Goal: Task Accomplishment & Management: Complete application form

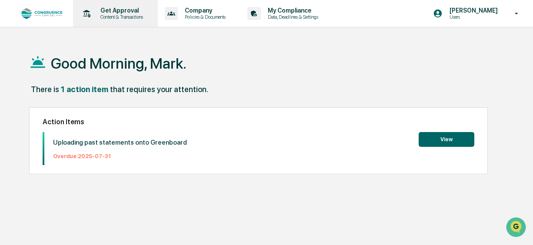
click at [121, 13] on p "Get Approval" at bounding box center [121, 10] width 54 height 7
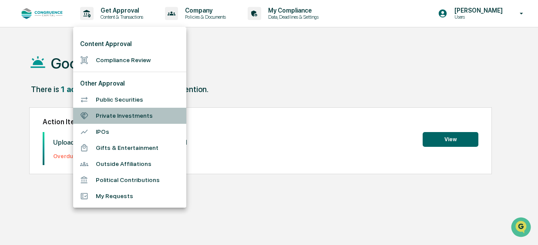
click at [139, 117] on li "Private Investments" at bounding box center [129, 116] width 113 height 16
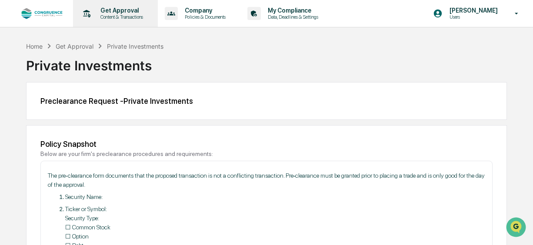
click at [118, 11] on p "Get Approval" at bounding box center [121, 10] width 54 height 7
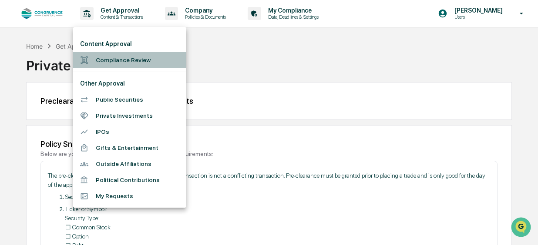
click at [126, 61] on li "Compliance Review" at bounding box center [129, 60] width 113 height 16
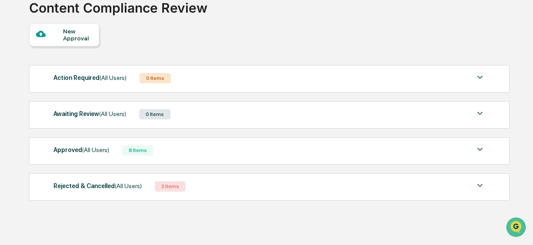
scroll to position [69, 0]
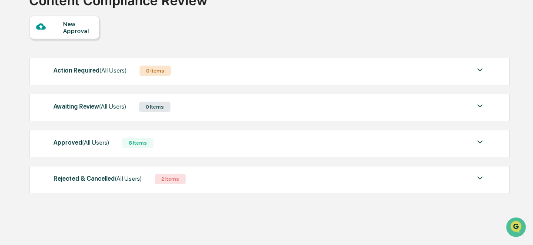
click at [479, 177] on img at bounding box center [480, 178] width 10 height 10
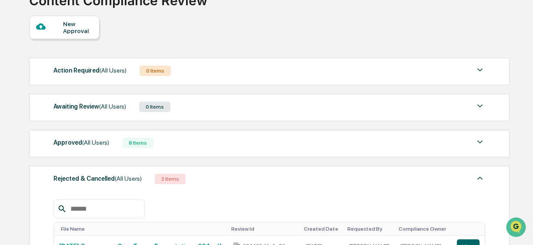
click at [480, 145] on img at bounding box center [480, 142] width 10 height 10
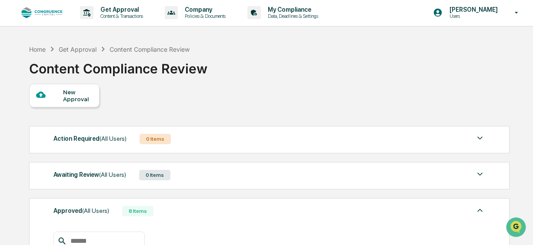
scroll to position [0, 0]
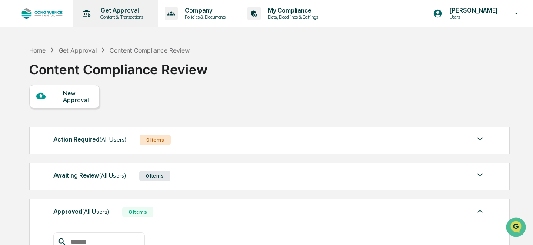
click at [130, 16] on p "Content & Transactions" at bounding box center [121, 17] width 54 height 6
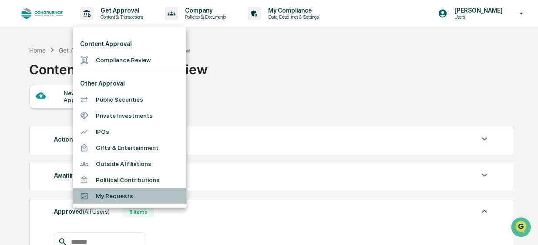
click at [115, 190] on li "My Requests" at bounding box center [129, 196] width 113 height 16
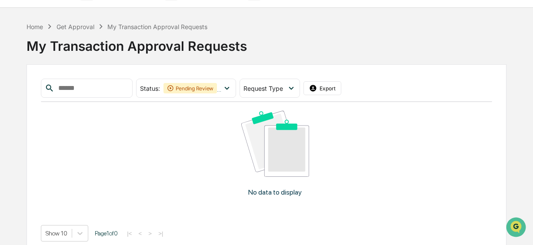
scroll to position [30, 0]
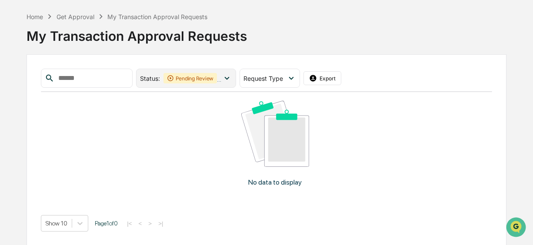
click at [232, 75] on icon at bounding box center [227, 78] width 10 height 10
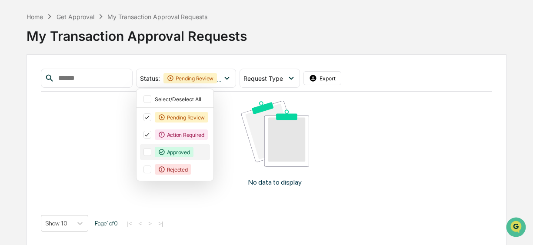
click at [151, 154] on div at bounding box center [148, 152] width 8 height 8
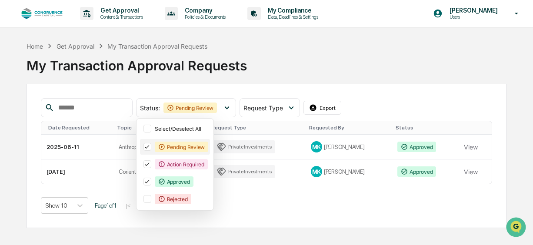
scroll to position [0, 0]
click at [390, 67] on div "My Transaction Approval Requests" at bounding box center [269, 62] width 484 height 23
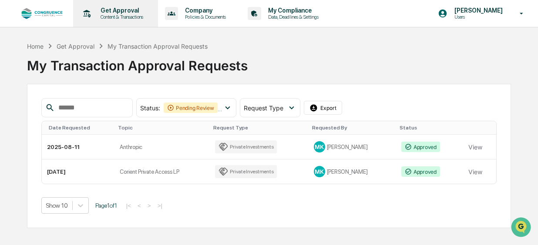
click at [123, 13] on p "Get Approval" at bounding box center [121, 10] width 54 height 7
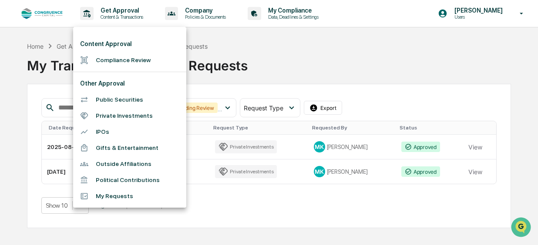
click at [131, 99] on li "Public Securities" at bounding box center [129, 100] width 113 height 16
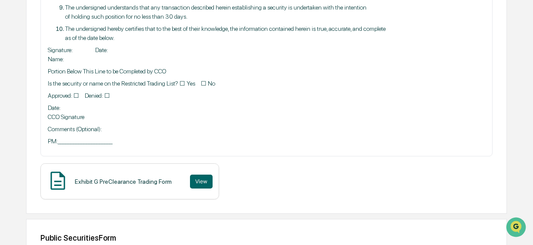
scroll to position [391, 0]
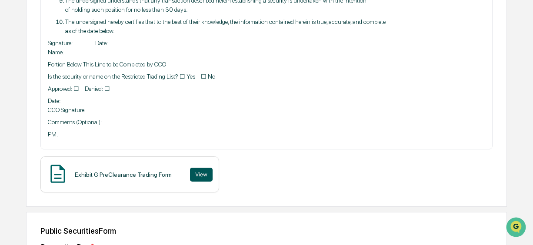
click at [197, 174] on button "View" at bounding box center [201, 175] width 23 height 14
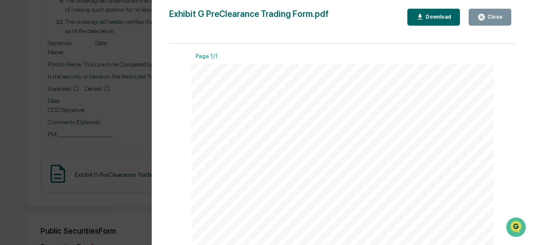
click at [428, 17] on div "Download" at bounding box center [437, 17] width 27 height 6
click at [131, 48] on div "Version History [DATE] 10:41 PM [PERSON_NAME] Exhibit G PreClearance Trading Fo…" at bounding box center [266, 122] width 533 height 245
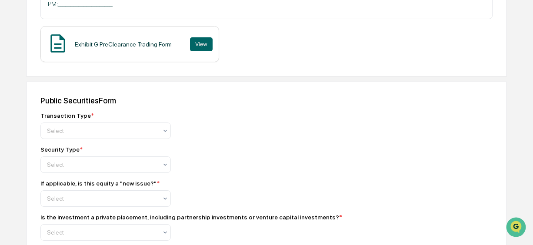
scroll to position [565, 0]
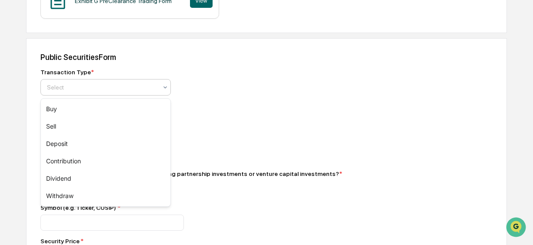
click at [168, 91] on icon at bounding box center [165, 87] width 7 height 7
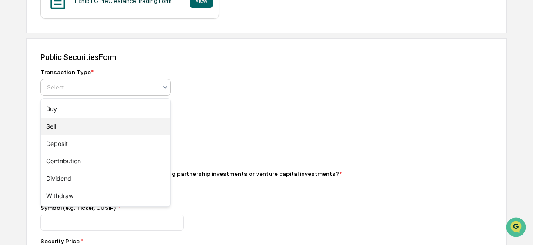
click at [133, 124] on div "Sell" at bounding box center [106, 126] width 130 height 17
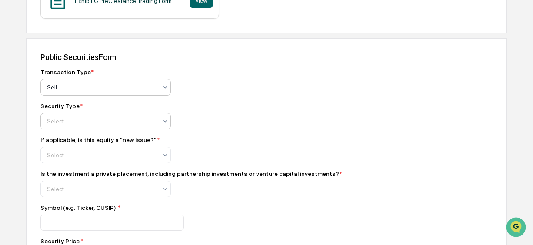
click at [166, 125] on icon at bounding box center [165, 121] width 7 height 7
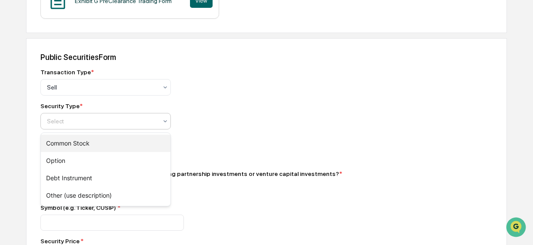
click at [160, 140] on div "Common Stock" at bounding box center [106, 143] width 130 height 17
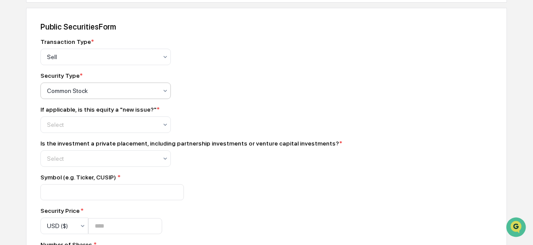
scroll to position [652, 0]
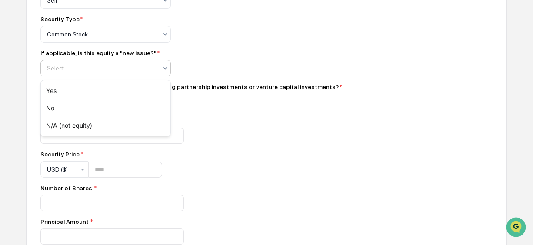
click at [159, 68] on div "Select" at bounding box center [102, 68] width 119 height 12
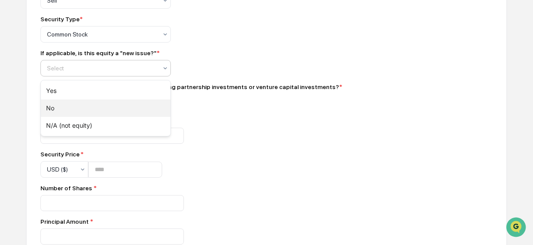
click at [144, 104] on div "No" at bounding box center [106, 108] width 130 height 17
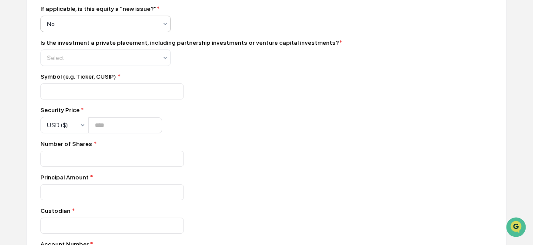
scroll to position [696, 0]
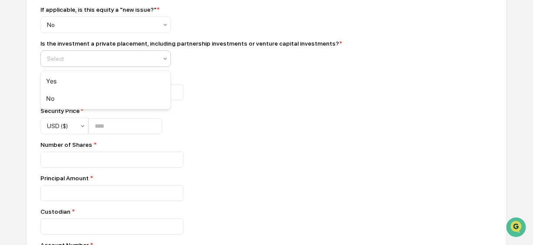
click at [164, 60] on icon at bounding box center [165, 58] width 7 height 7
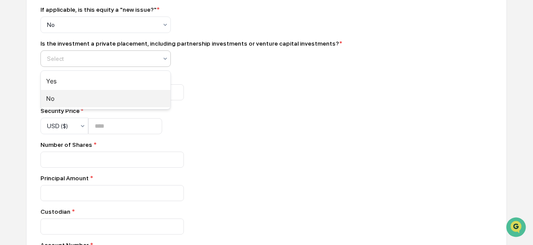
click at [158, 96] on div "No" at bounding box center [106, 98] width 130 height 17
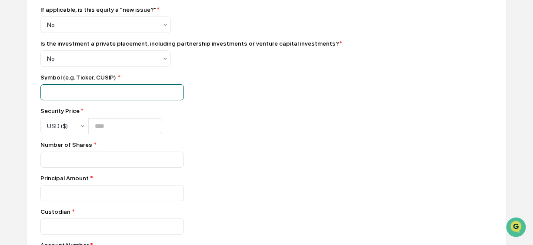
click at [148, 95] on input at bounding box center [112, 92] width 144 height 16
type input "****"
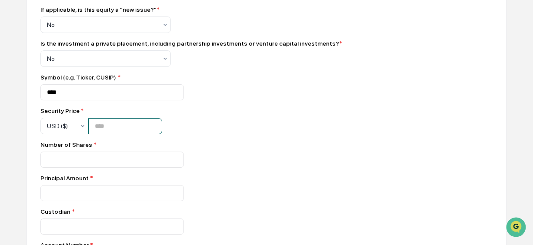
click at [141, 128] on input "number" at bounding box center [125, 126] width 74 height 16
click at [162, 127] on input "*" at bounding box center [125, 126] width 74 height 16
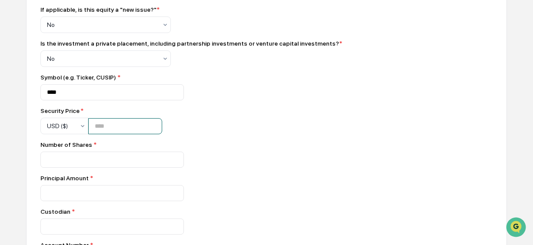
click at [162, 127] on input "*" at bounding box center [125, 126] width 74 height 16
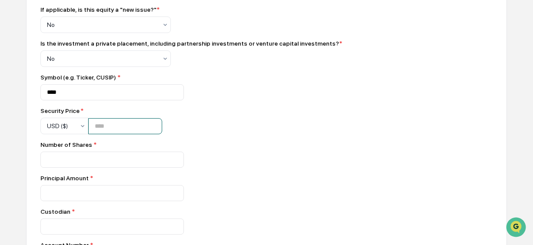
click at [162, 127] on input "**" at bounding box center [125, 126] width 74 height 16
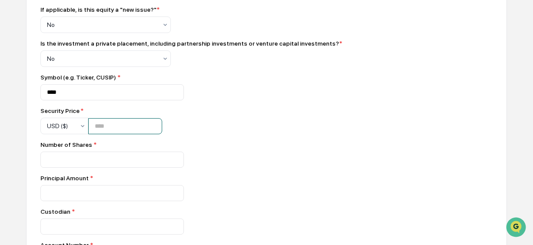
click at [162, 127] on input "**" at bounding box center [125, 126] width 74 height 16
type input "**"
click at [162, 127] on input "**" at bounding box center [125, 126] width 74 height 16
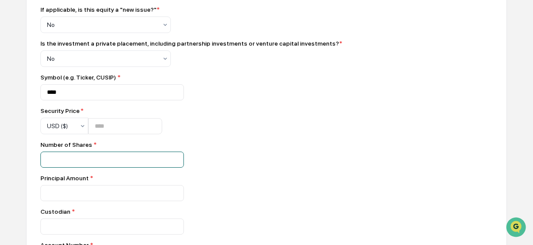
click at [117, 160] on input "number" at bounding box center [112, 160] width 144 height 16
type input "*****"
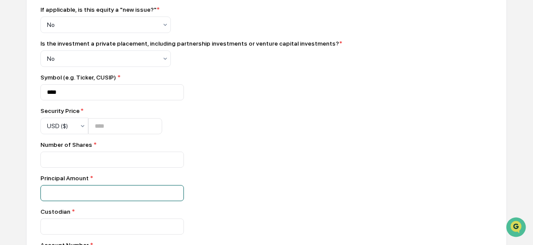
click at [83, 168] on input "number" at bounding box center [112, 160] width 144 height 16
type input "******"
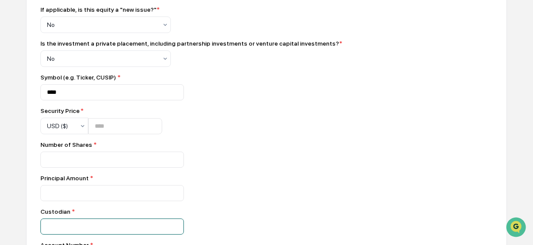
click at [77, 100] on input at bounding box center [112, 92] width 144 height 16
type input "**********"
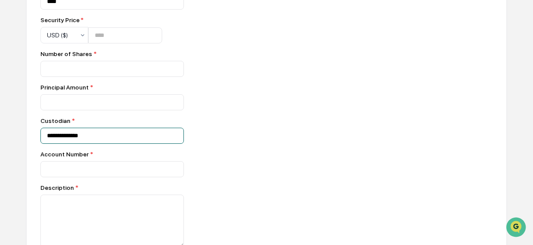
scroll to position [826, 0]
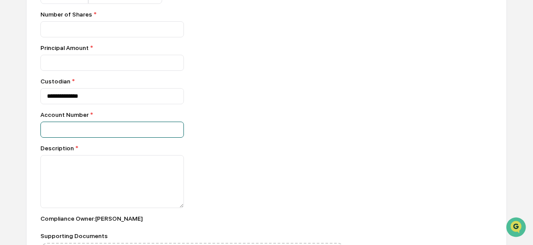
type input "**"
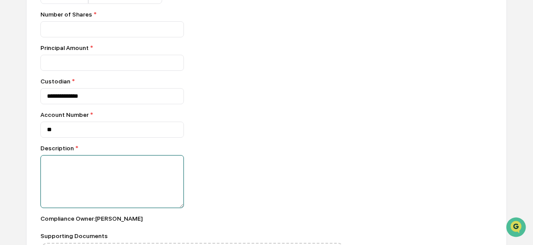
click at [71, 171] on textarea at bounding box center [112, 181] width 144 height 53
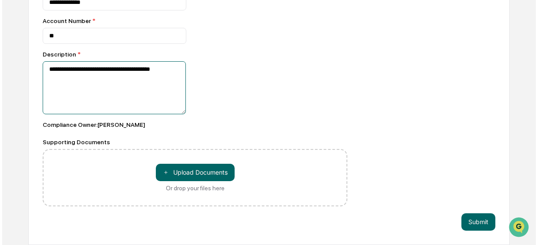
scroll to position [925, 0]
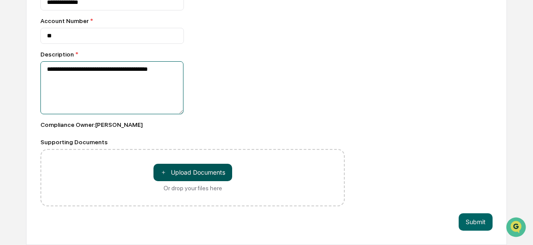
type textarea "**********"
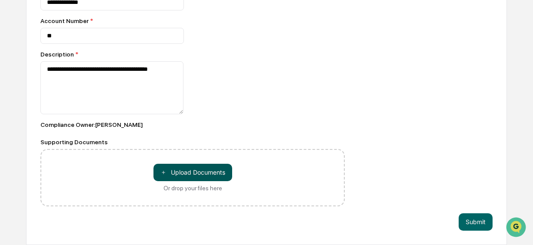
click at [204, 177] on button "＋ Upload Documents" at bounding box center [193, 172] width 79 height 17
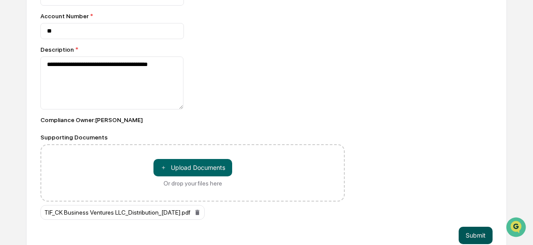
click at [481, 238] on button "Submit" at bounding box center [476, 235] width 34 height 17
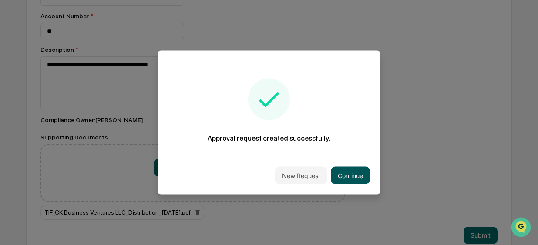
click at [347, 180] on button "Continue" at bounding box center [350, 175] width 39 height 17
